Goal: Go to known website: Access a specific website the user already knows

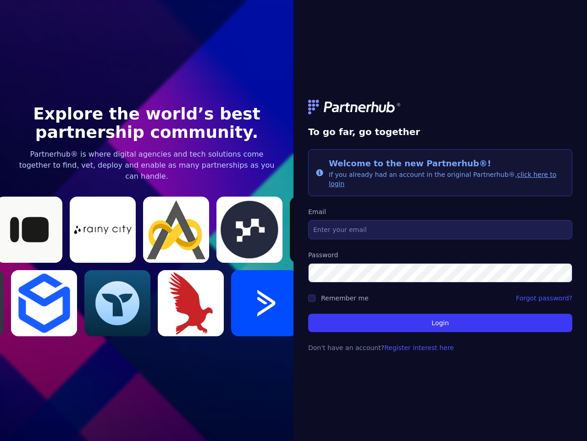
click at [441, 112] on link at bounding box center [440, 107] width 264 height 15
